Goal: Information Seeking & Learning: Learn about a topic

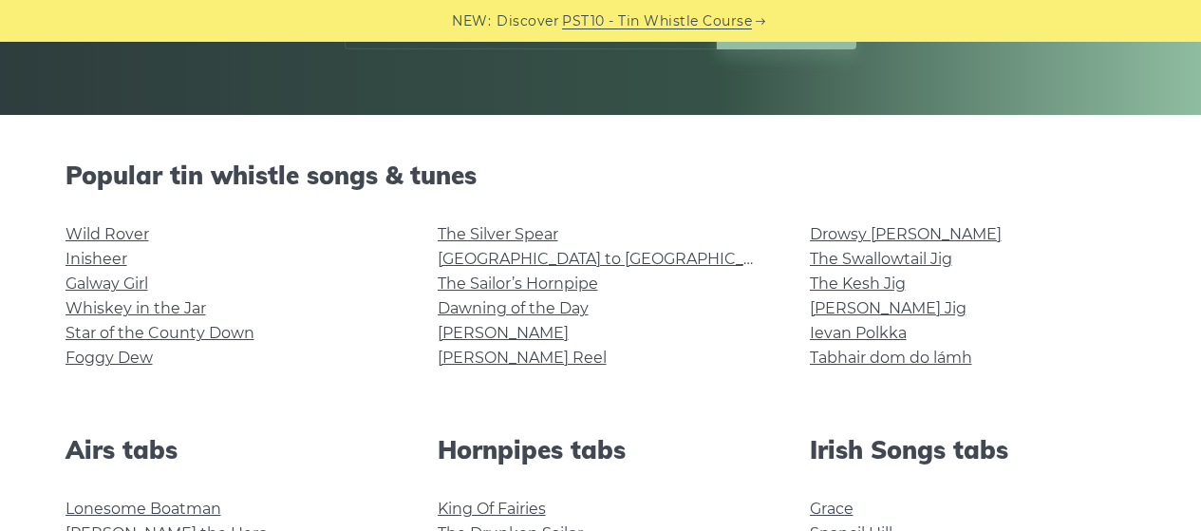
scroll to position [339, 0]
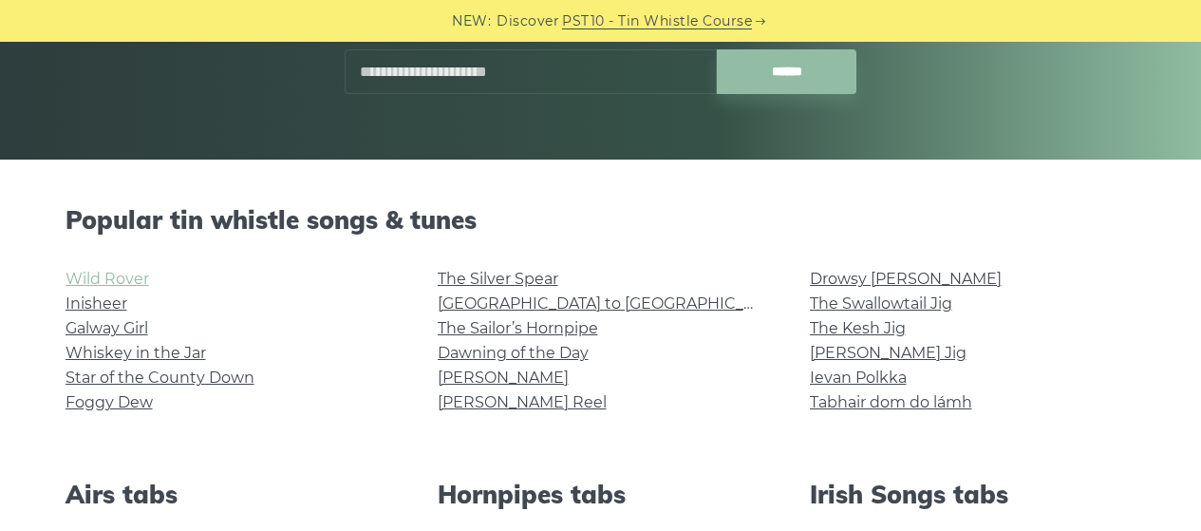
click at [119, 283] on link "Wild Rover" at bounding box center [108, 279] width 84 height 18
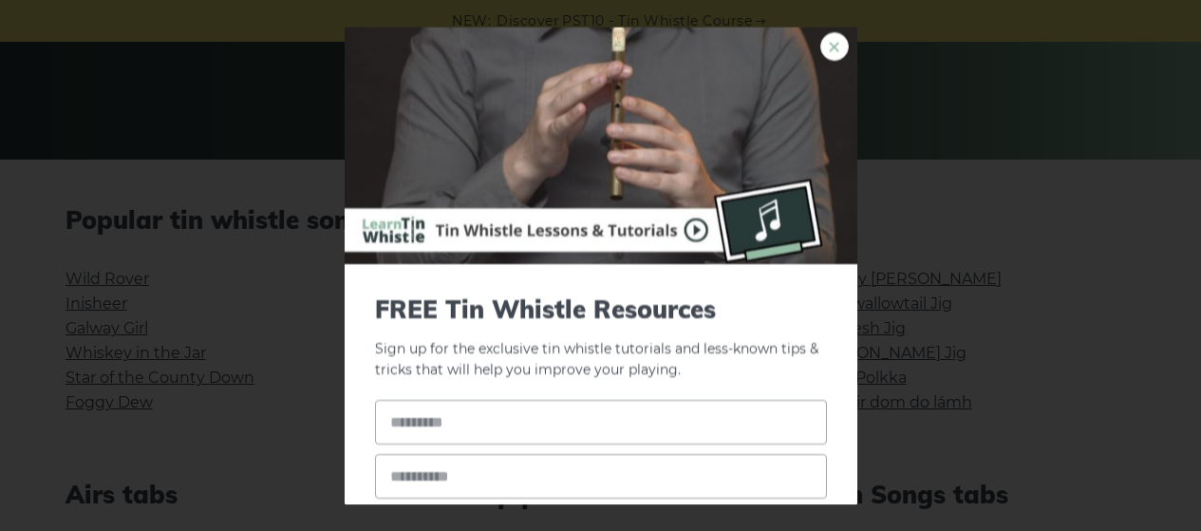
click at [821, 49] on link "×" at bounding box center [835, 46] width 28 height 28
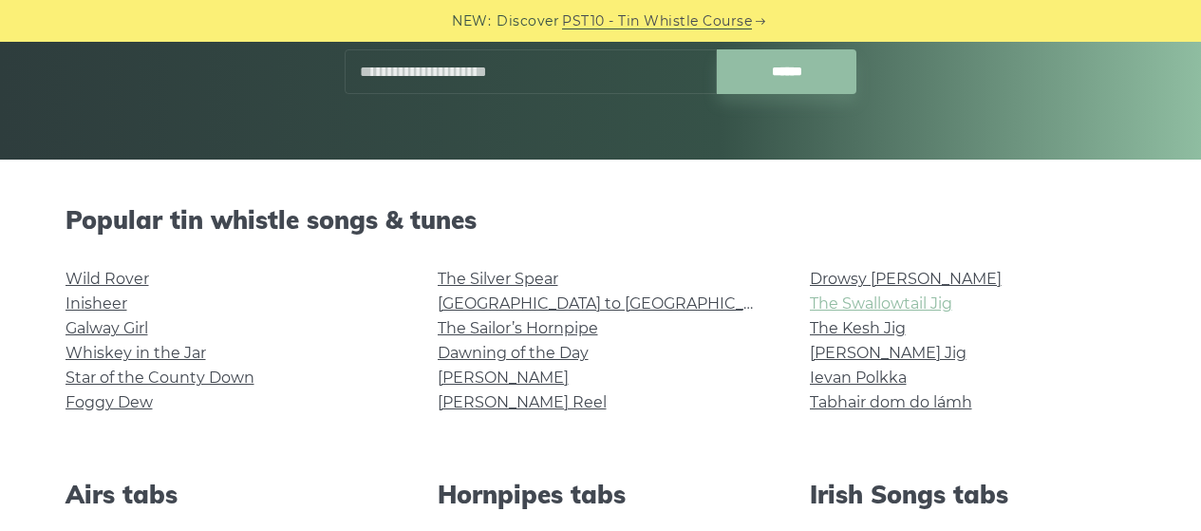
click at [878, 302] on link "The Swallowtail Jig" at bounding box center [881, 303] width 142 height 18
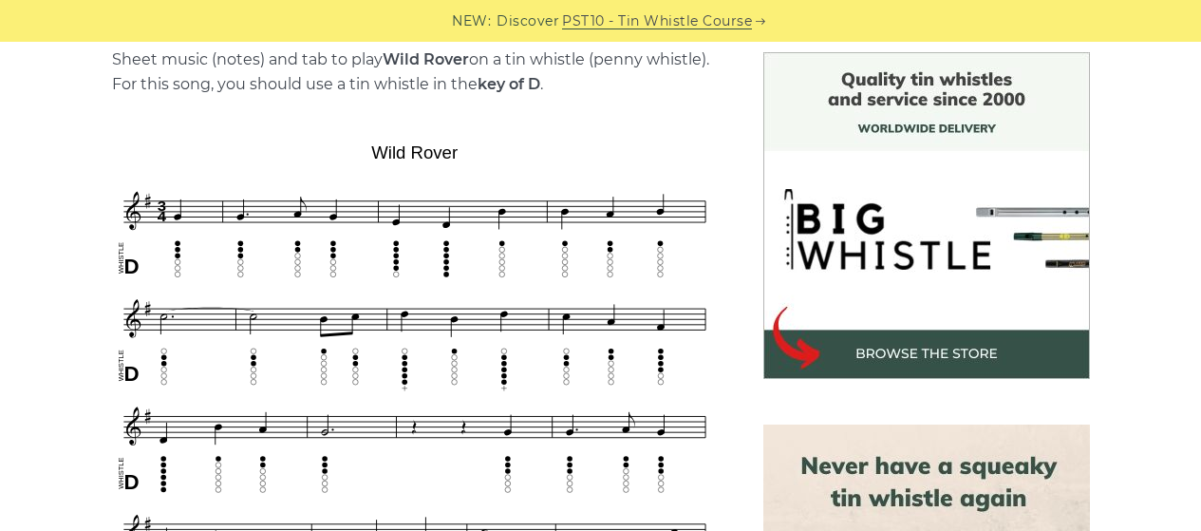
scroll to position [492, 0]
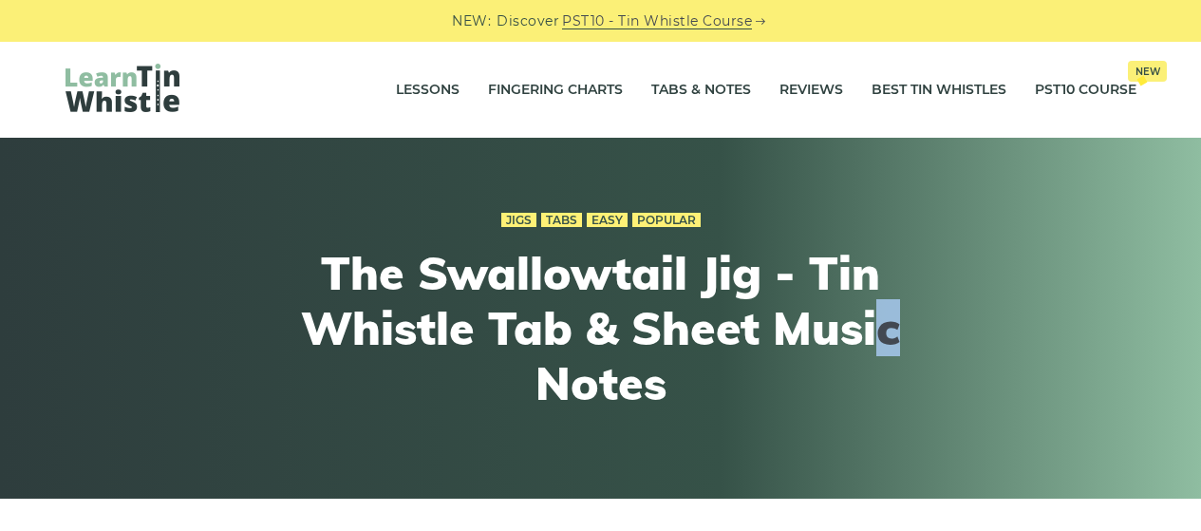
drag, startPoint x: 0, startPoint y: 0, endPoint x: 894, endPoint y: 348, distance: 958.9
click at [894, 348] on h1 "The Swallowtail Jig - Tin Whistle Tab & Sheet Music Notes" at bounding box center [601, 328] width 699 height 164
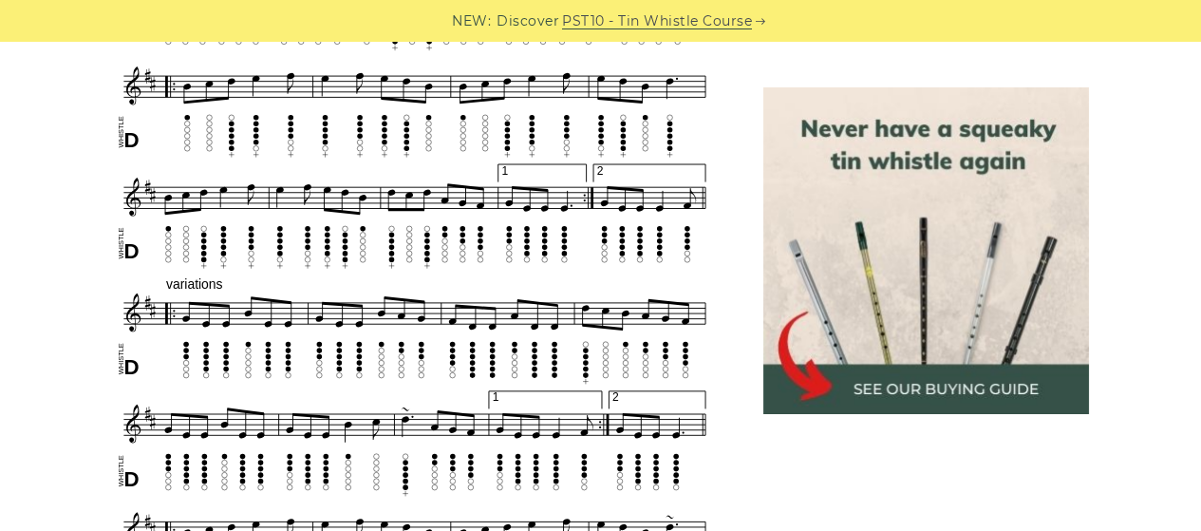
scroll to position [873, 0]
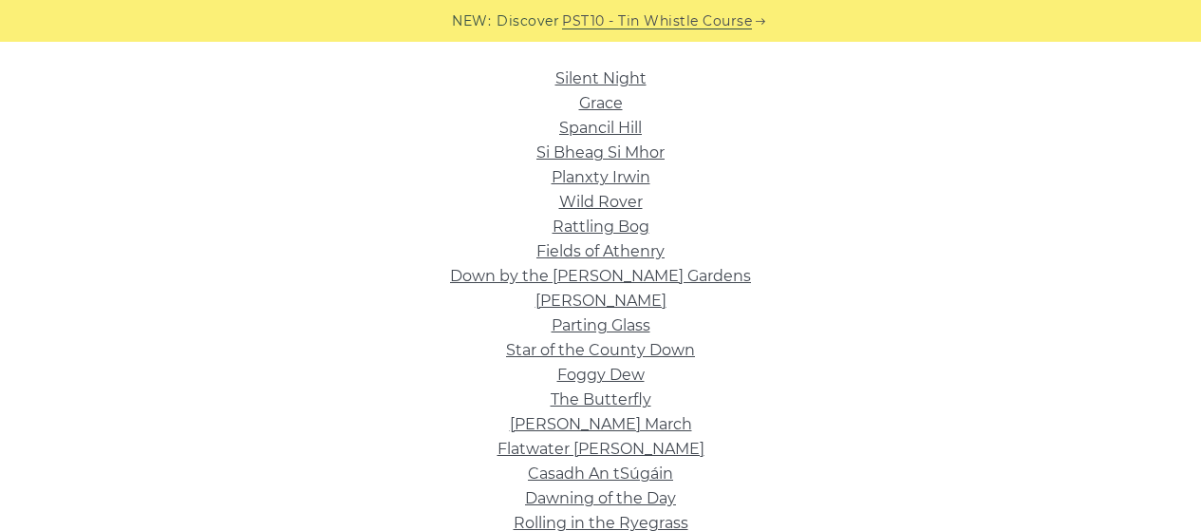
scroll to position [479, 0]
click at [638, 82] on link "Silent Night" at bounding box center [601, 77] width 91 height 18
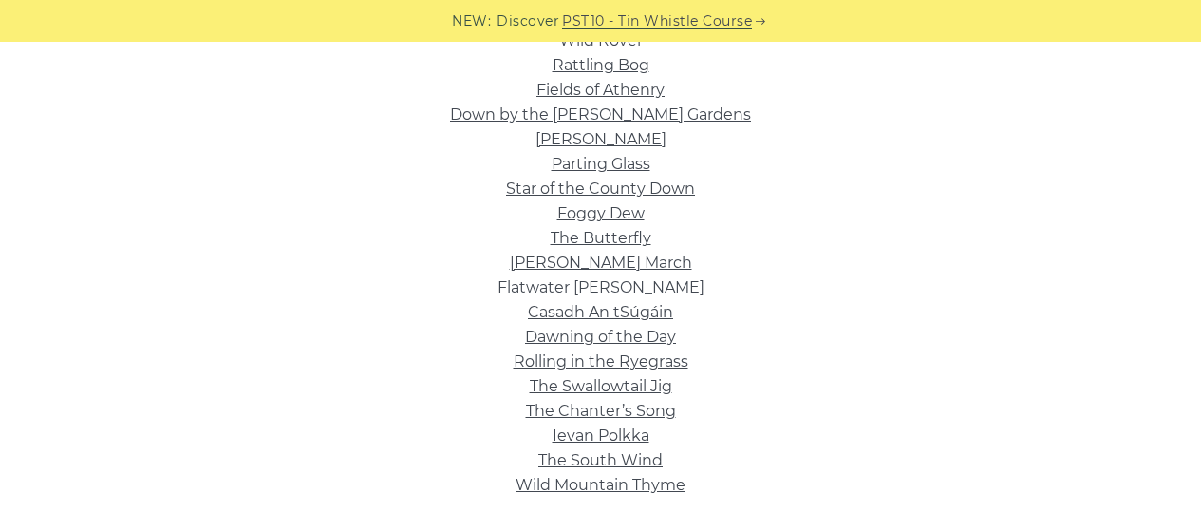
scroll to position [618, 0]
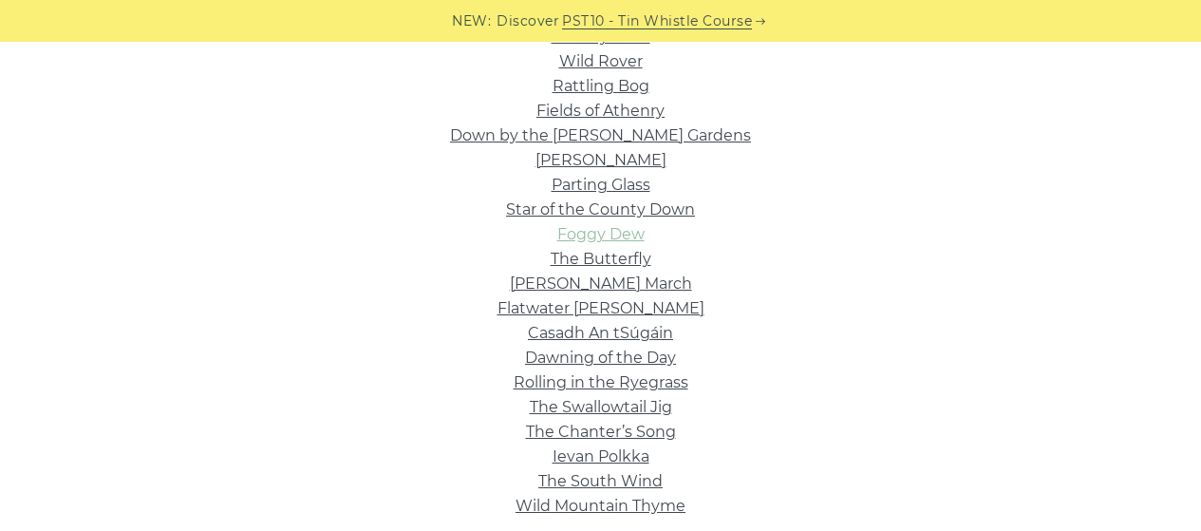
click at [600, 236] on link "Foggy Dew" at bounding box center [600, 234] width 87 height 18
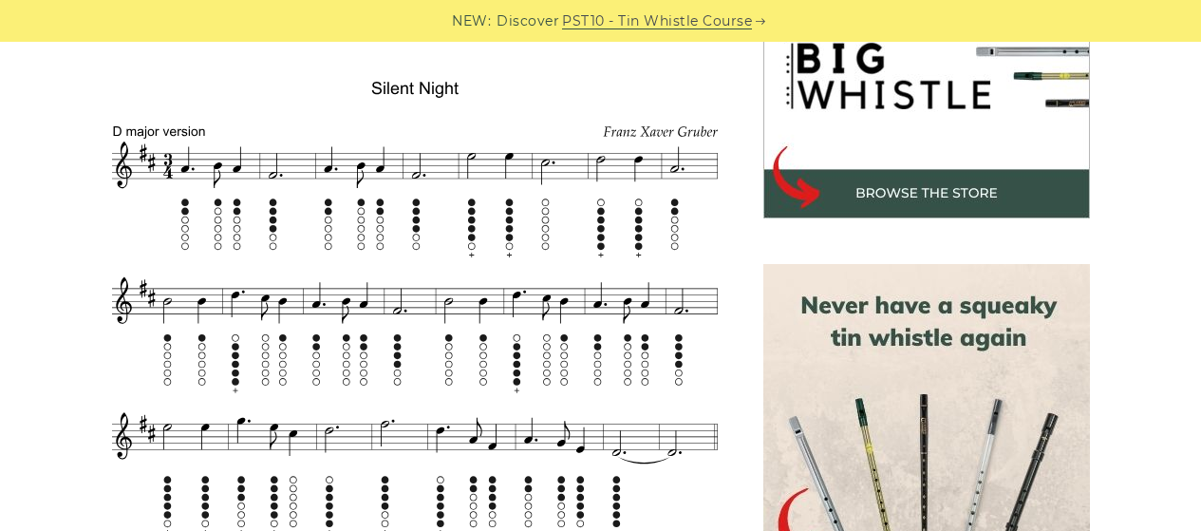
scroll to position [656, 0]
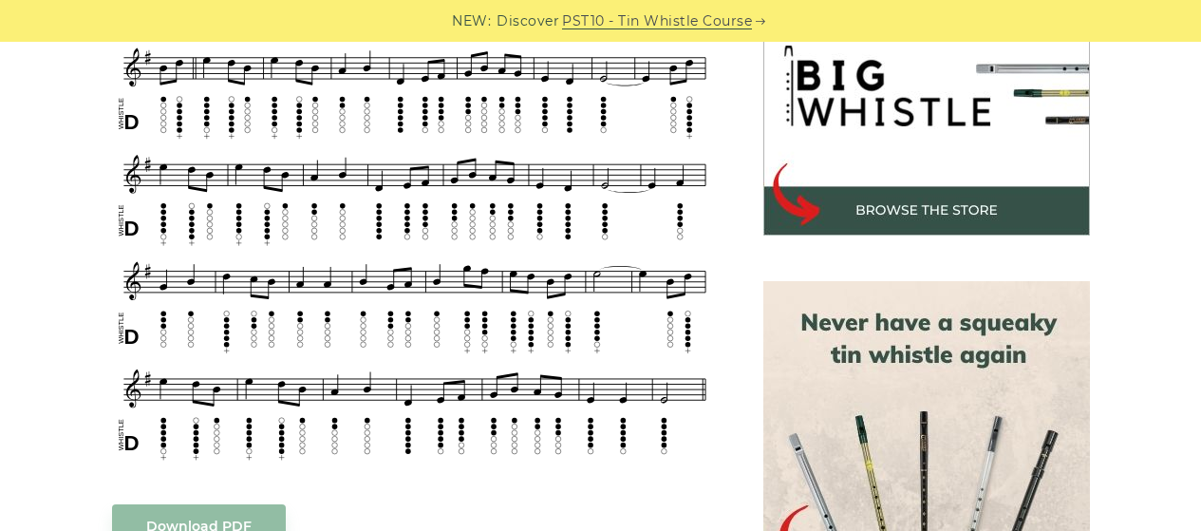
scroll to position [631, 0]
